Goal: Transaction & Acquisition: Purchase product/service

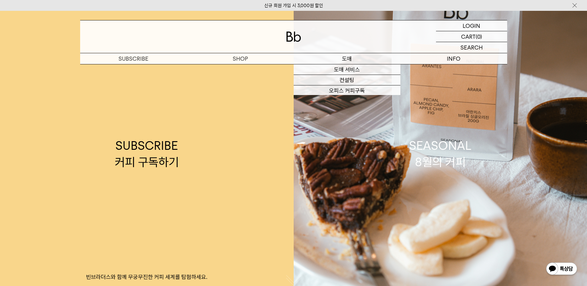
click at [350, 60] on p "도매" at bounding box center [347, 58] width 107 height 11
click at [345, 90] on link "오피스 커피구독" at bounding box center [347, 90] width 107 height 11
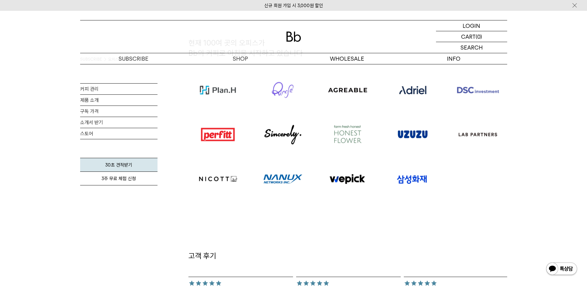
scroll to position [402, 0]
click at [135, 165] on link "30초 견적받기" at bounding box center [118, 165] width 77 height 14
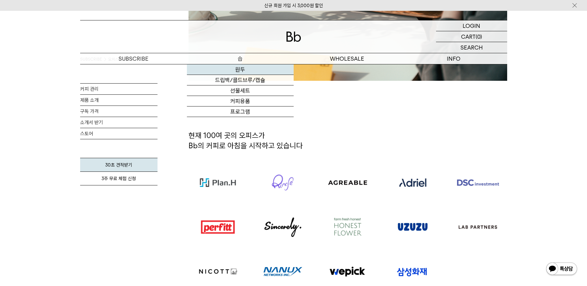
click at [240, 69] on link "원두" at bounding box center [240, 69] width 107 height 11
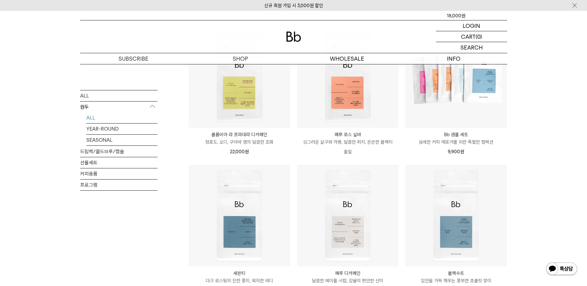
scroll to position [247, 0]
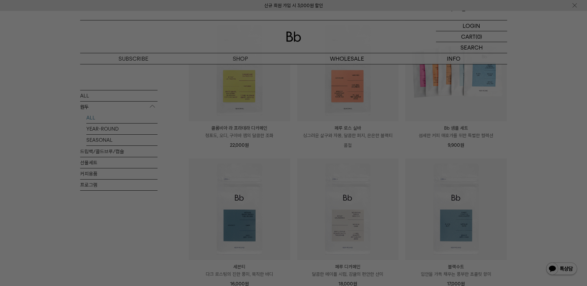
click at [214, 80] on div at bounding box center [293, 143] width 587 height 286
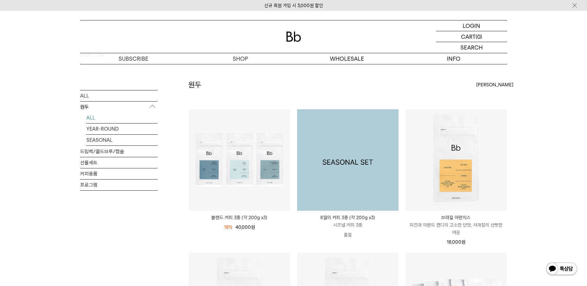
scroll to position [0, 0]
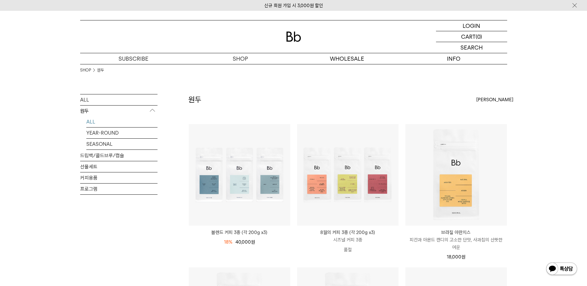
click at [288, 37] on img at bounding box center [293, 37] width 15 height 10
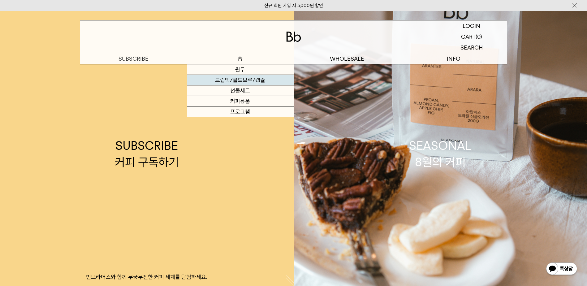
click at [239, 80] on link "드립백/콜드브루/캡슐" at bounding box center [240, 80] width 107 height 11
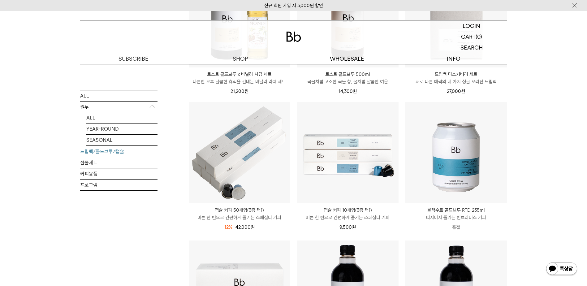
scroll to position [155, 0]
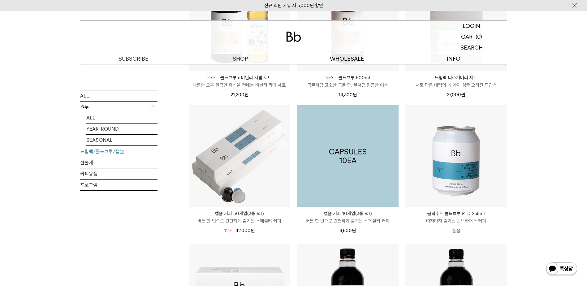
click at [340, 166] on img at bounding box center [347, 155] width 101 height 101
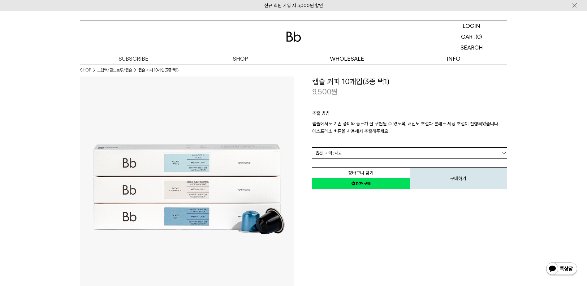
click at [367, 152] on link "= 옵션 : 가격 : 재고 =" at bounding box center [409, 153] width 195 height 11
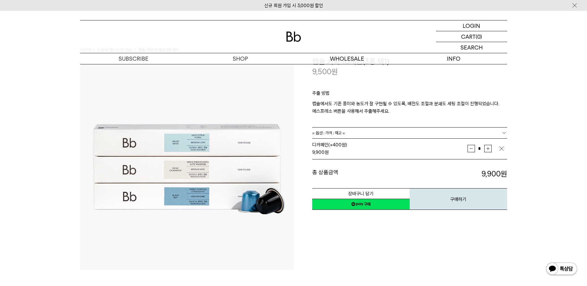
scroll to position [31, 0]
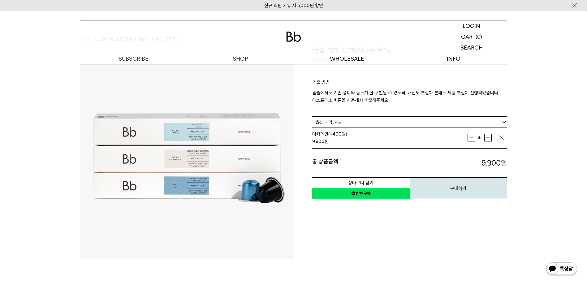
click at [488, 138] on button "증가" at bounding box center [487, 137] width 7 height 7
type input "*"
